Goal: Information Seeking & Learning: Learn about a topic

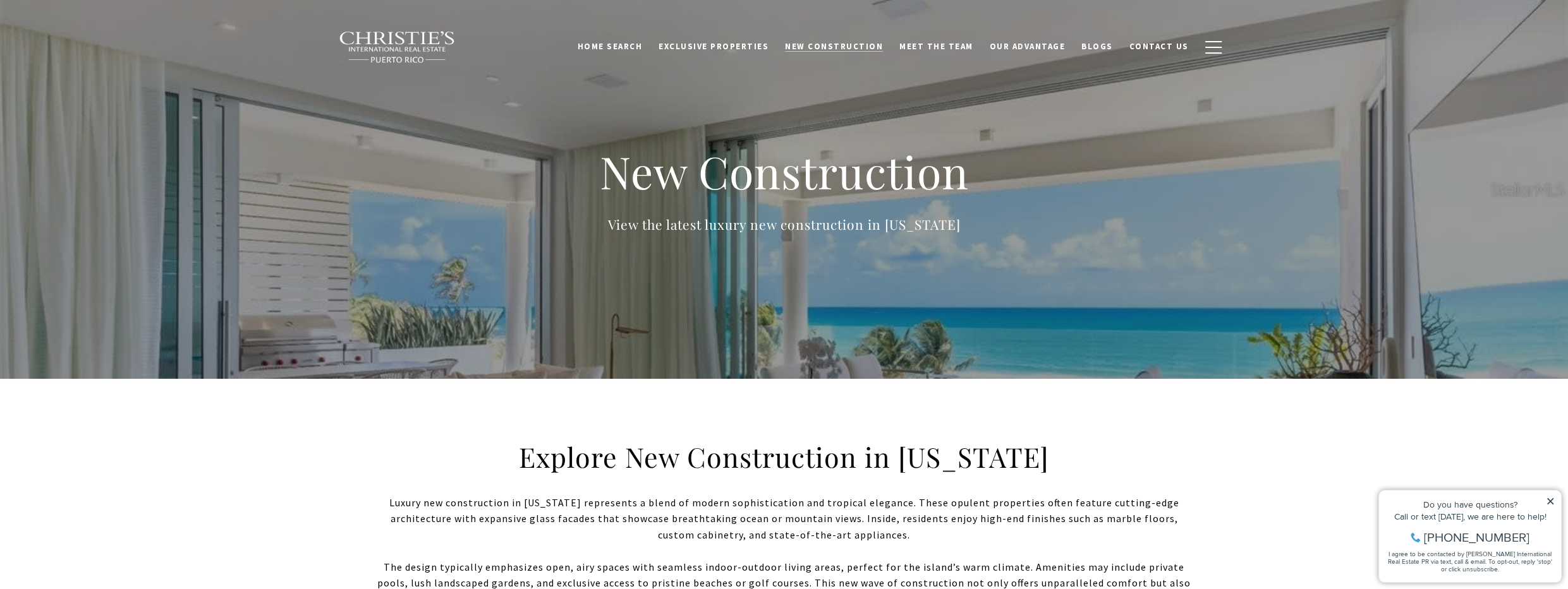
click at [779, 41] on span "New Construction" at bounding box center [833, 46] width 98 height 11
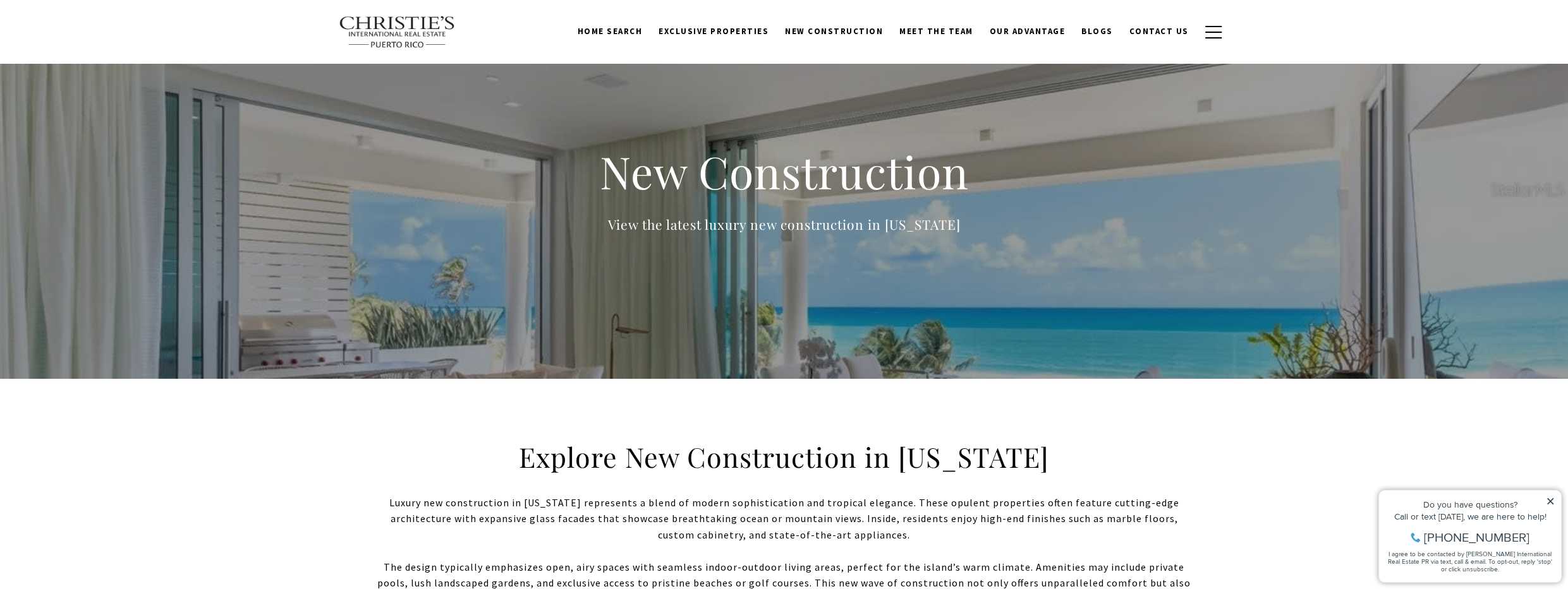
scroll to position [25, 0]
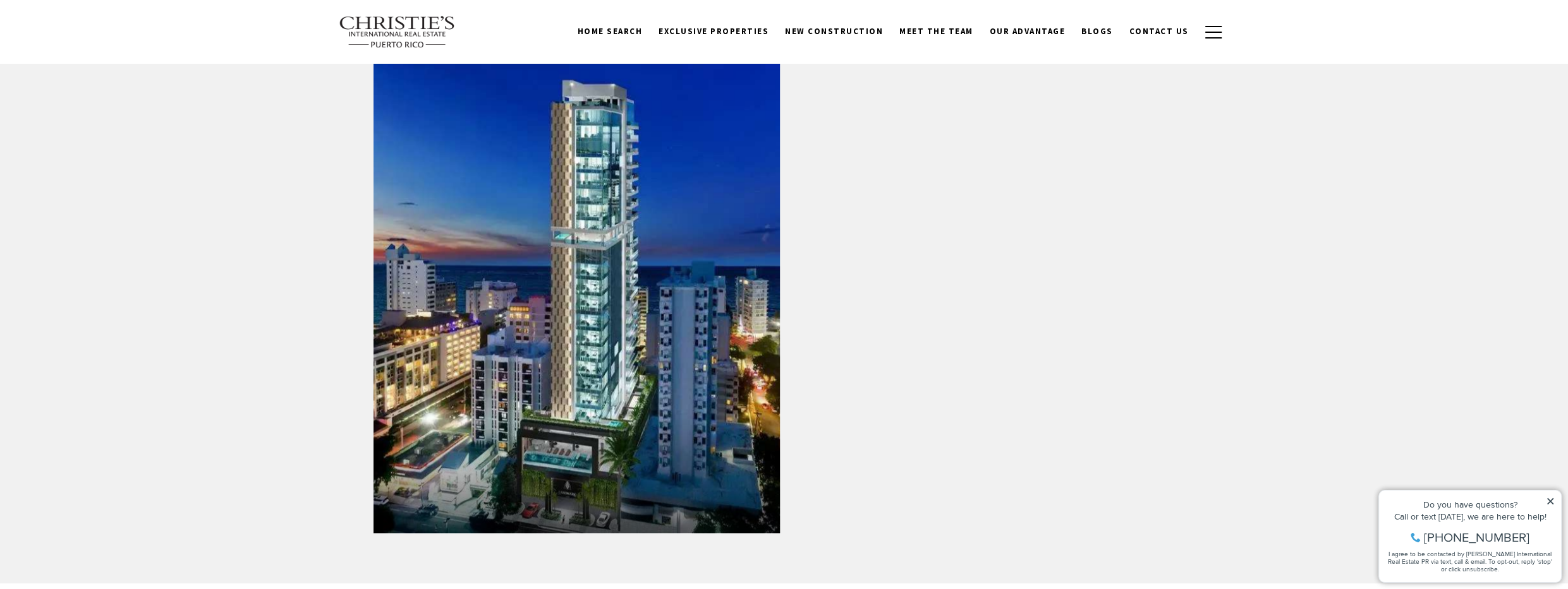
scroll to position [1837, 0]
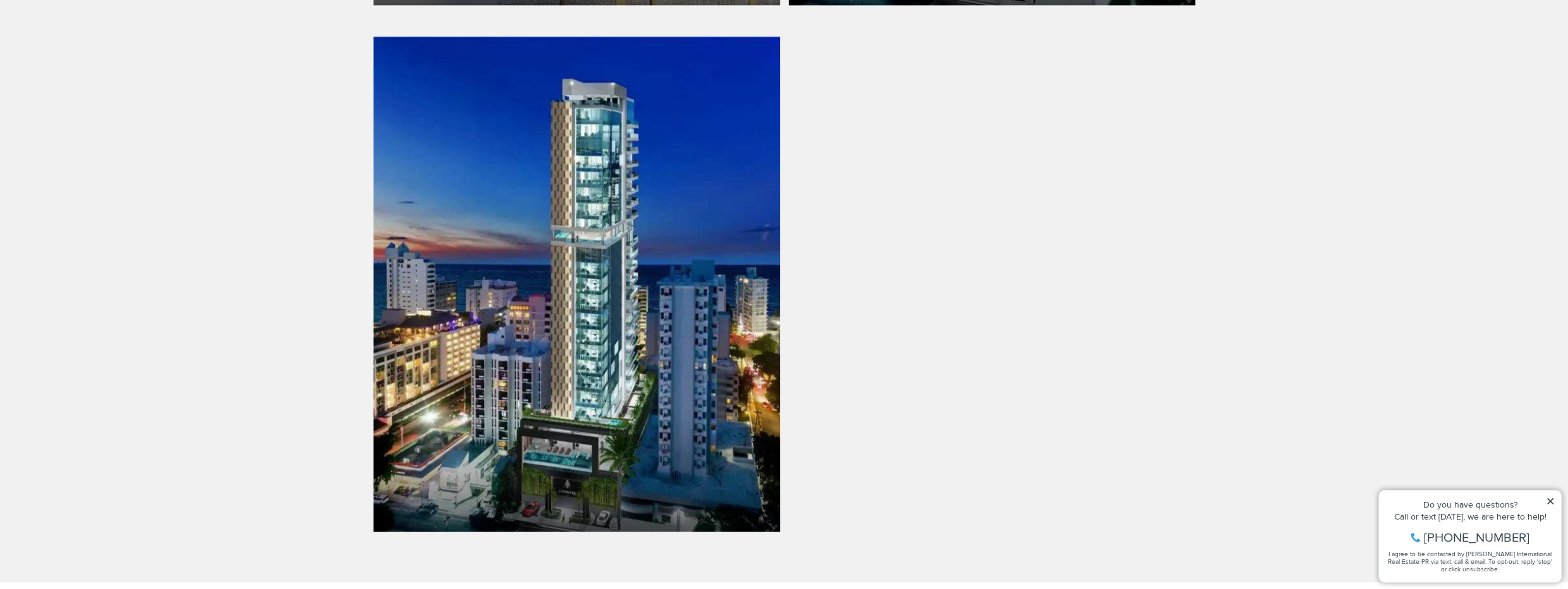
click at [658, 256] on link at bounding box center [576, 284] width 406 height 496
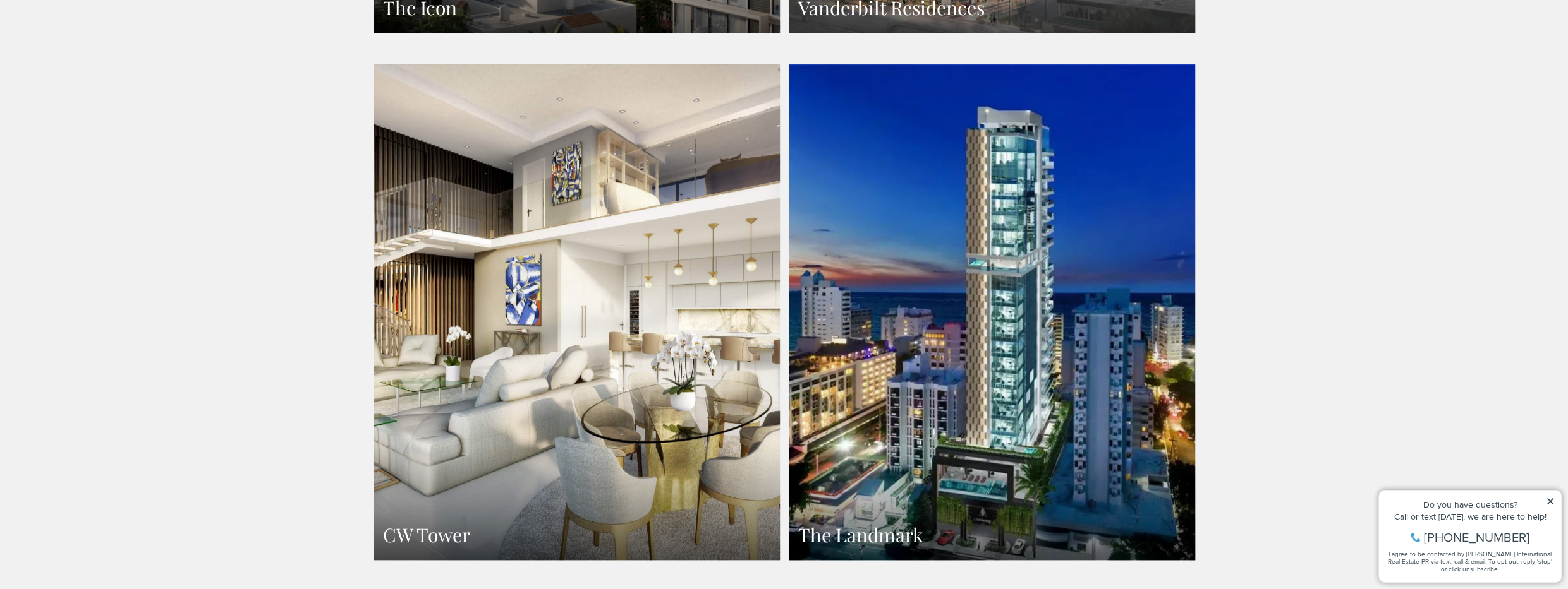
scroll to position [1320, 0]
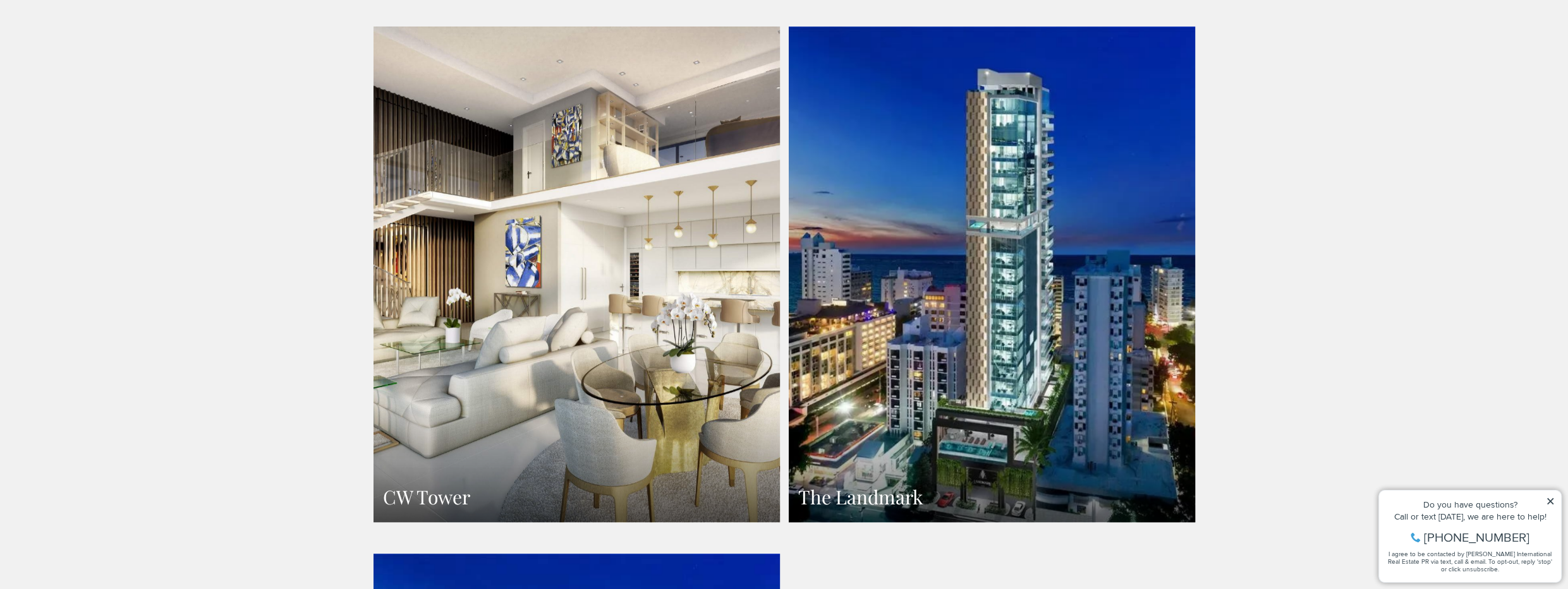
click at [979, 260] on link "The Landmark" at bounding box center [991, 275] width 406 height 496
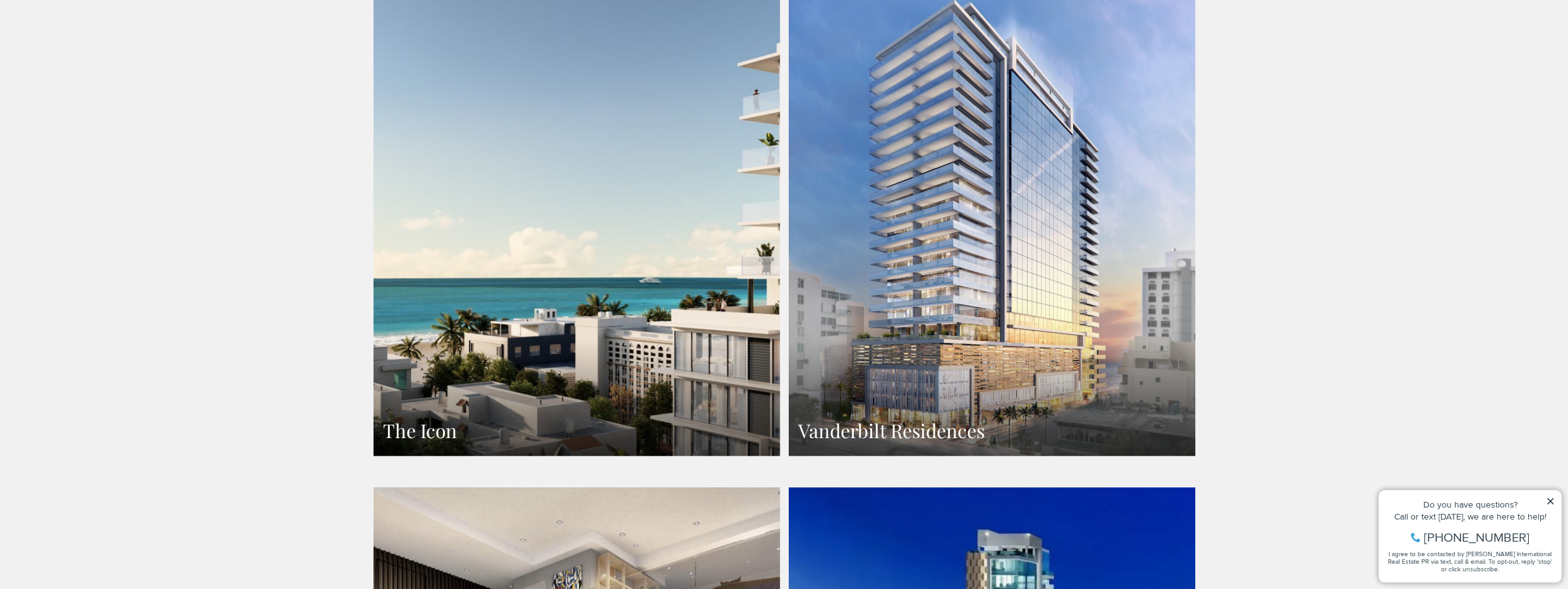
scroll to position [861, 0]
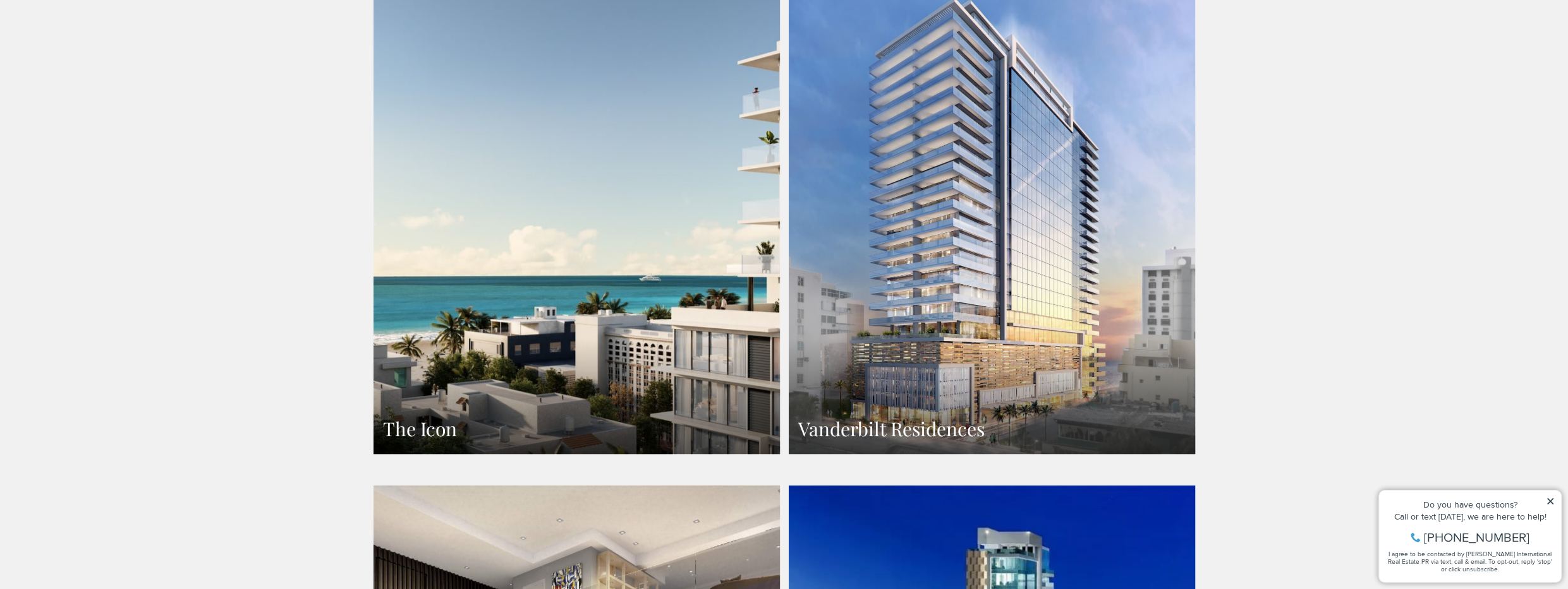
click at [450, 240] on link "The Icon" at bounding box center [576, 206] width 406 height 496
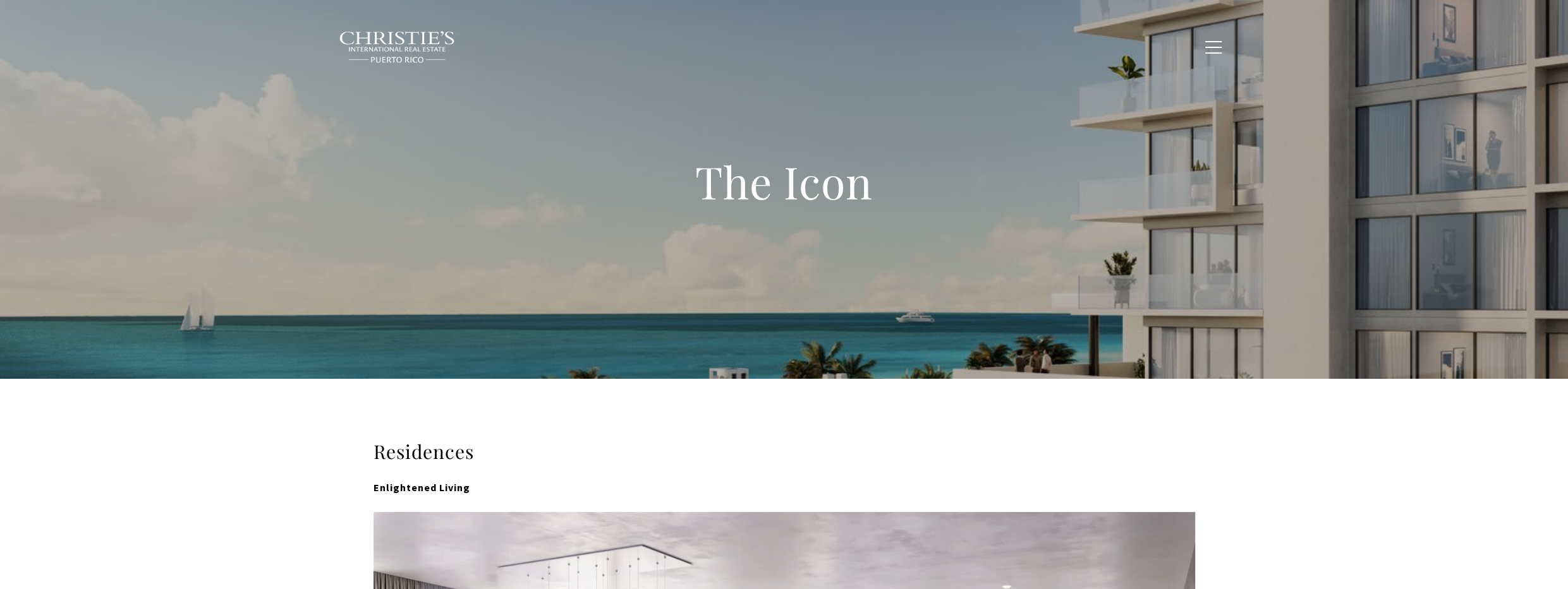
type input "**********"
type input "*********"
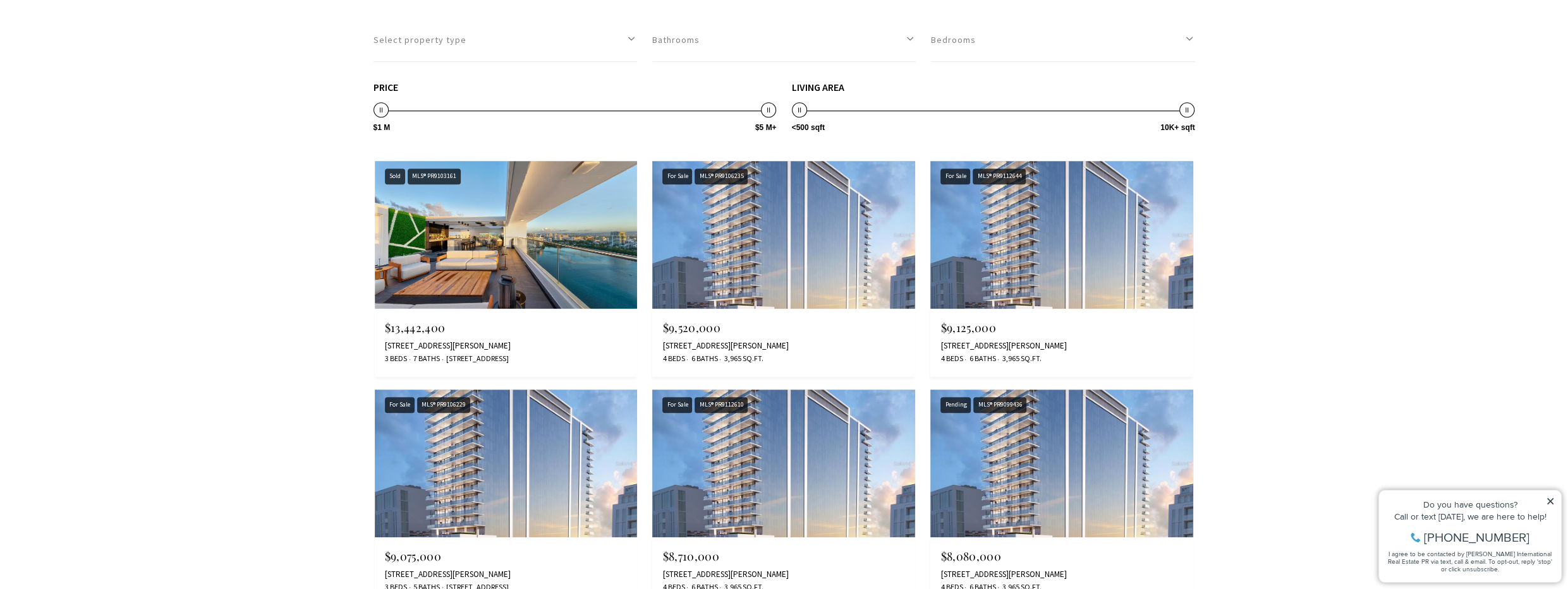
scroll to position [7005, 0]
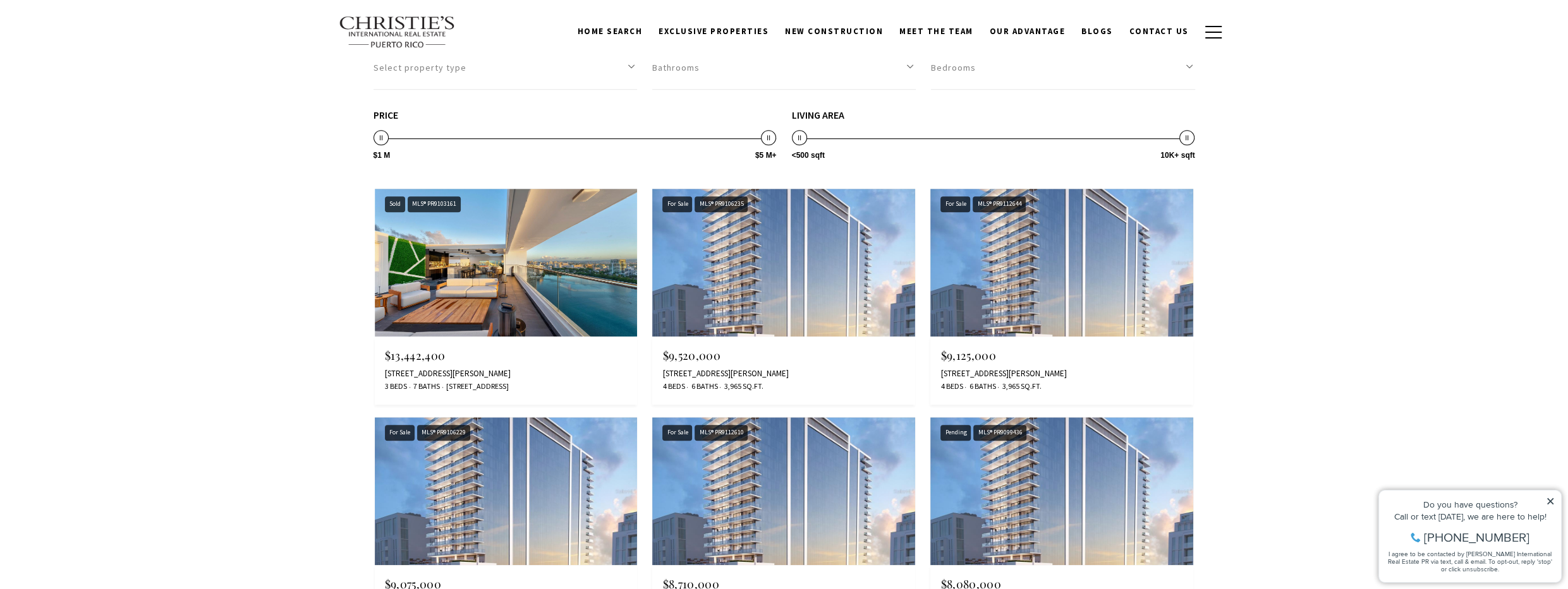
click at [785, 289] on img at bounding box center [784, 263] width 263 height 148
